Goal: Information Seeking & Learning: Understand process/instructions

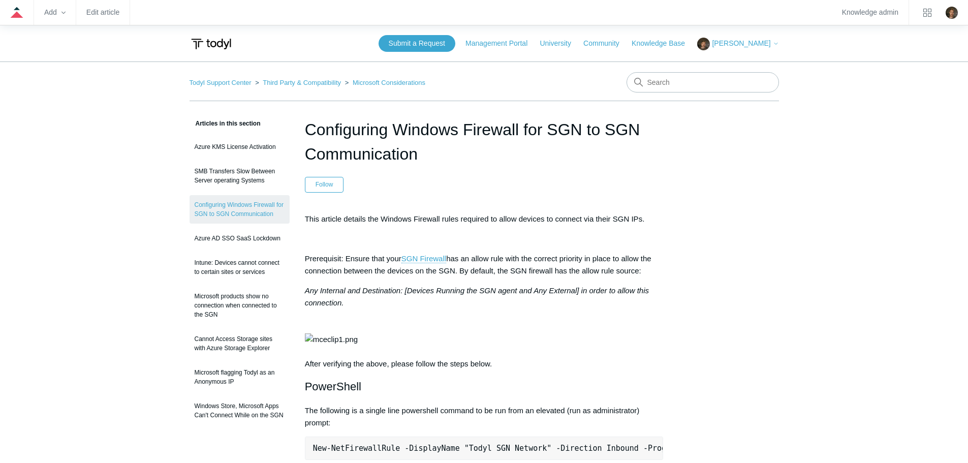
scroll to position [51, 0]
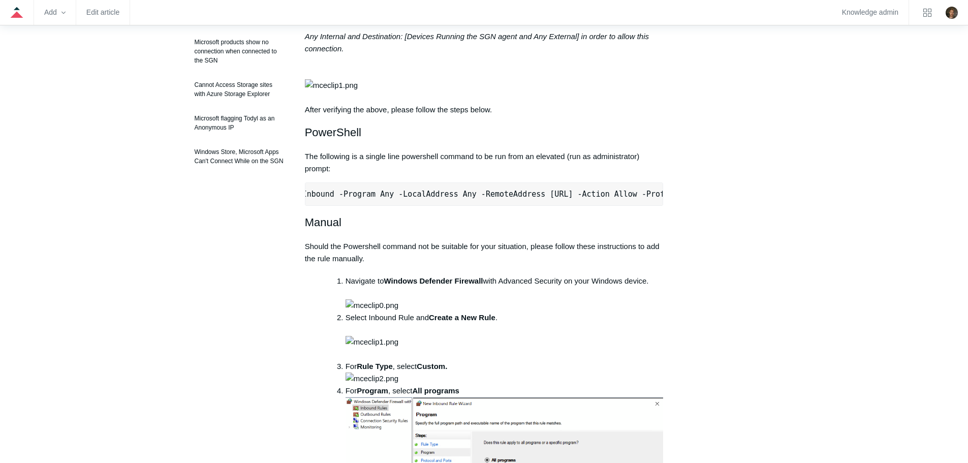
scroll to position [0, 320]
drag, startPoint x: 313, startPoint y: 231, endPoint x: 672, endPoint y: 239, distance: 359.4
copy pre "New-NetFirewallRule -DisplayName "Todyl SGN Network" -Direction Inbound -Progra…"
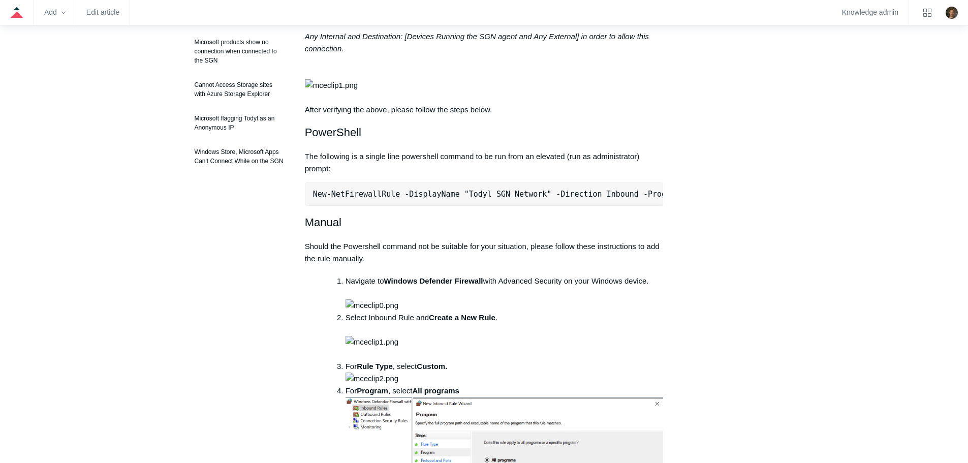
copy pre "New-NetFirewallRule -DisplayName "Todyl SGN Network" -Direction Inbound -Progra…"
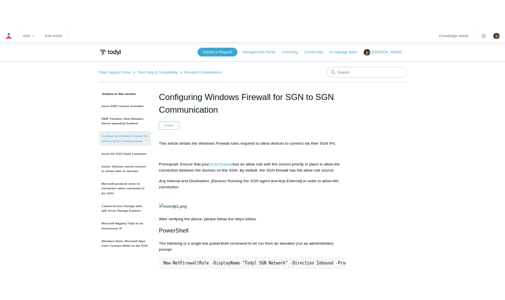
scroll to position [254, 0]
